Goal: Consume media (video, audio)

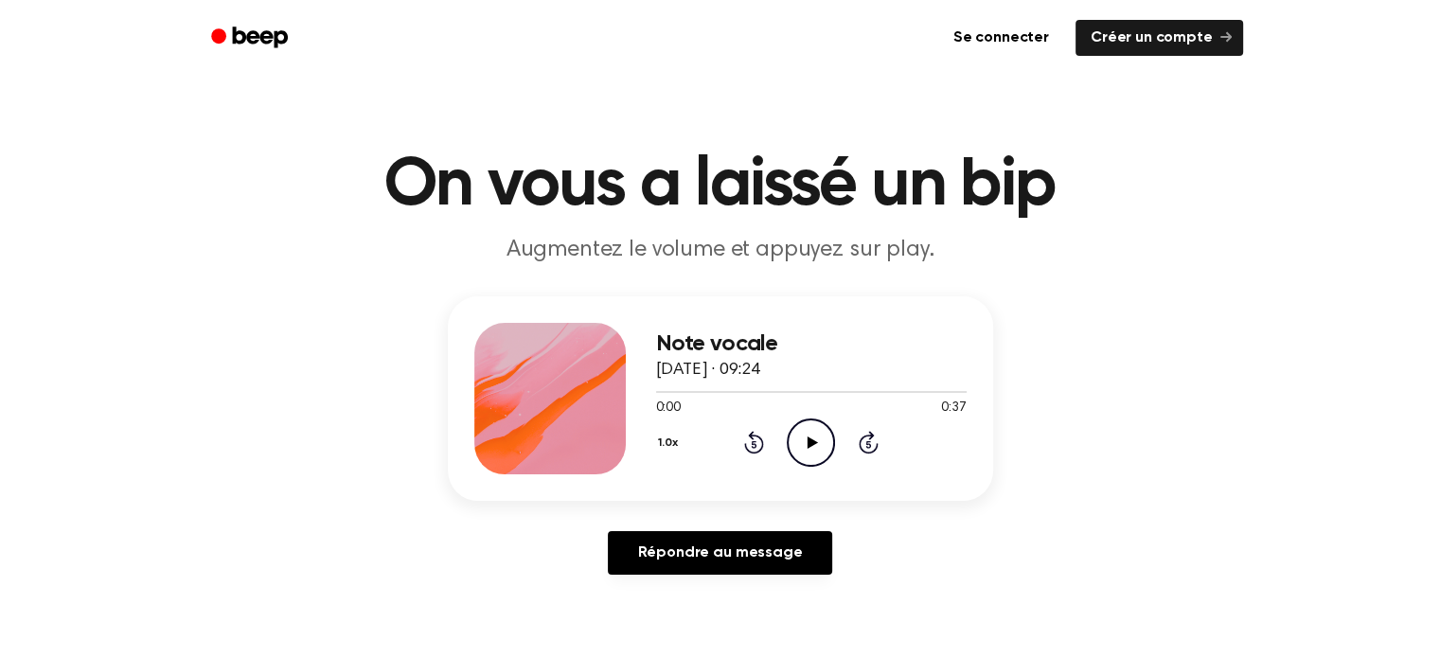
click at [822, 445] on icon "Play Audio" at bounding box center [811, 442] width 48 height 48
click at [960, 546] on div "Répondre au message" at bounding box center [720, 560] width 545 height 59
click at [745, 434] on icon "Rewind 5 seconds" at bounding box center [753, 442] width 21 height 25
click at [750, 436] on icon at bounding box center [754, 442] width 20 height 23
click at [750, 437] on icon at bounding box center [754, 442] width 20 height 23
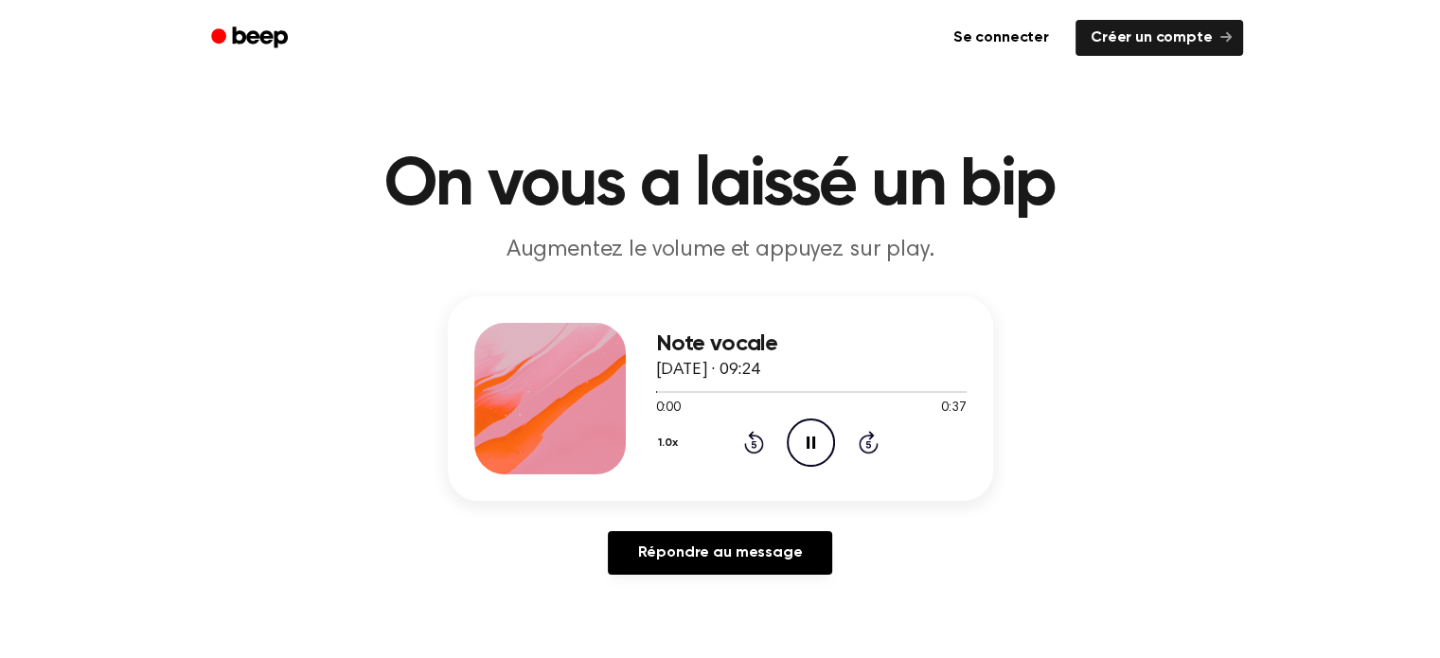
click at [799, 443] on icon "Pause Audio" at bounding box center [811, 442] width 48 height 48
click at [810, 436] on icon "Play Audio" at bounding box center [811, 442] width 48 height 48
click at [812, 419] on icon "Pause Audio" at bounding box center [811, 442] width 48 height 48
click at [823, 426] on icon "Play Audio" at bounding box center [811, 442] width 48 height 48
click at [794, 442] on icon "Pause Audio" at bounding box center [811, 442] width 48 height 48
